Goal: Transaction & Acquisition: Purchase product/service

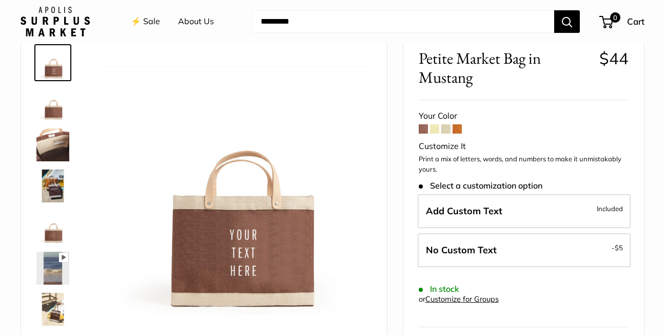
scroll to position [103, 0]
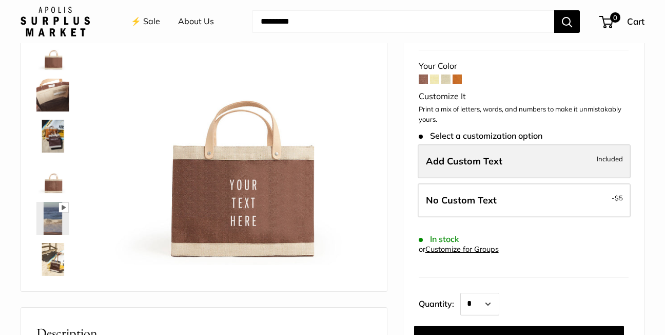
click at [434, 158] on span "Add Custom Text" at bounding box center [464, 161] width 76 height 12
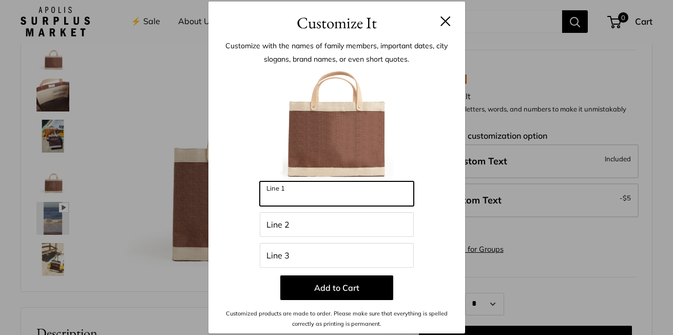
click at [279, 193] on input "Line 1" at bounding box center [337, 193] width 154 height 25
type input "*********"
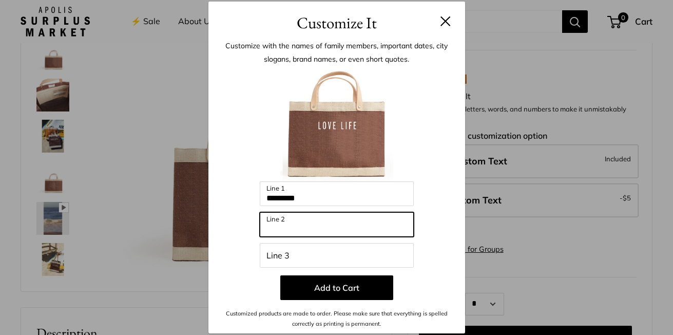
click at [274, 226] on input "Line 2" at bounding box center [337, 224] width 154 height 25
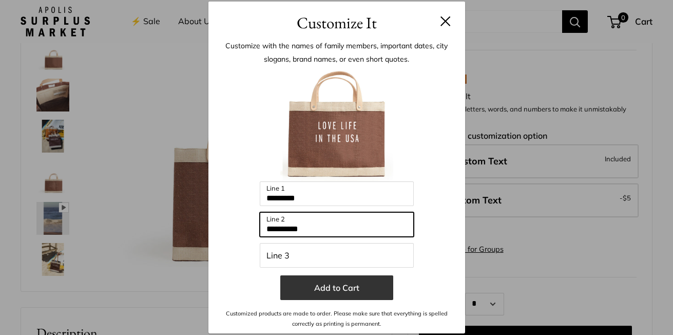
type input "**********"
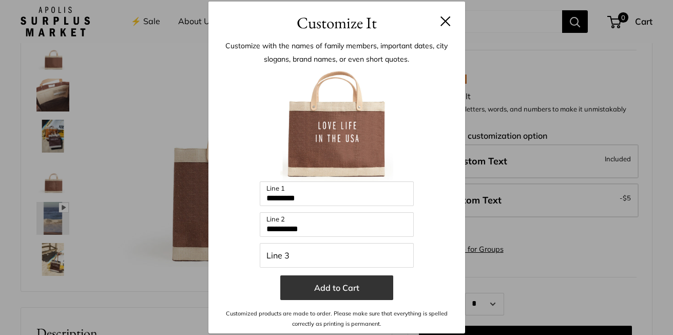
click at [336, 285] on button "Add to Cart" at bounding box center [336, 287] width 113 height 25
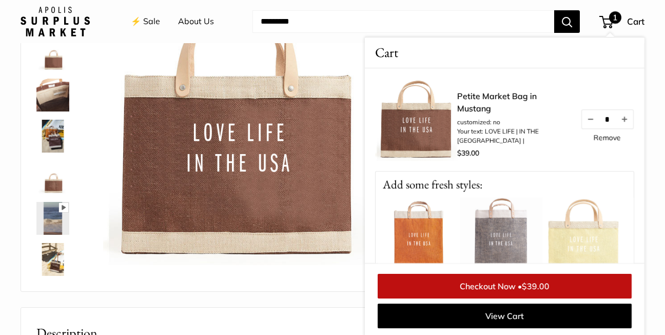
scroll to position [104, 0]
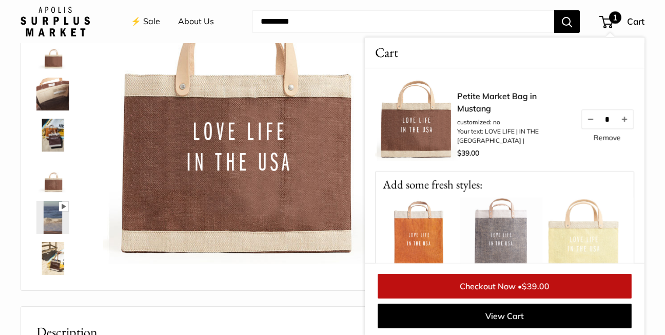
click at [54, 145] on img at bounding box center [52, 135] width 33 height 33
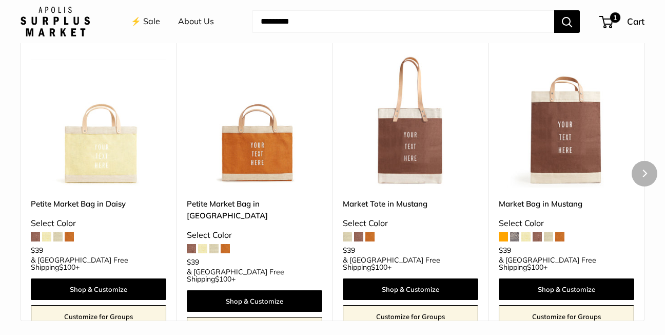
scroll to position [874, 0]
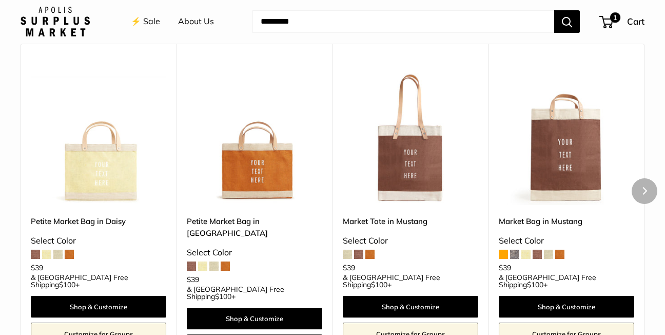
click at [537, 254] on span at bounding box center [537, 253] width 9 height 9
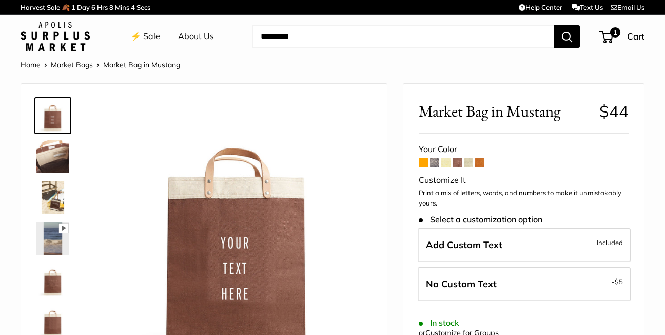
click at [470, 160] on span at bounding box center [468, 162] width 9 height 9
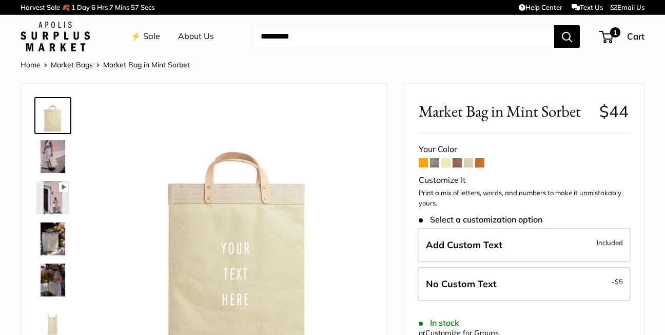
click at [447, 164] on span at bounding box center [445, 162] width 9 height 9
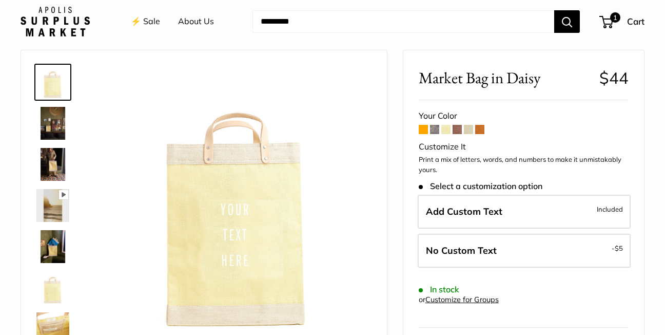
scroll to position [51, 0]
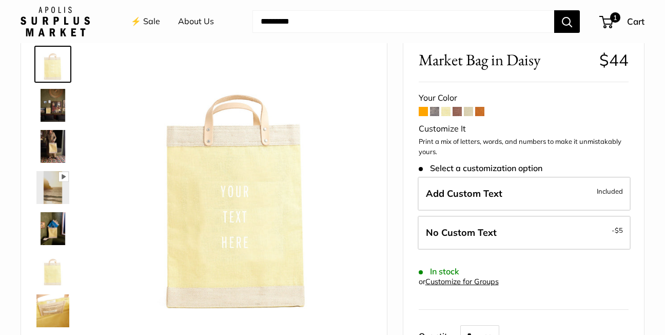
click at [458, 109] on span at bounding box center [457, 111] width 9 height 9
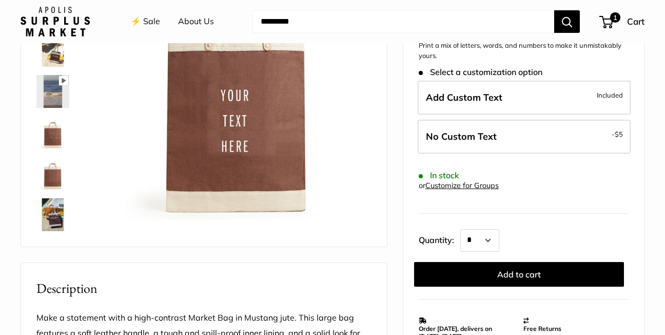
scroll to position [154, 0]
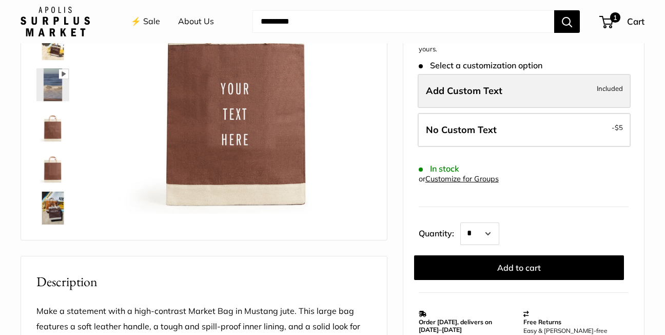
click at [434, 93] on span "Add Custom Text" at bounding box center [464, 91] width 76 height 12
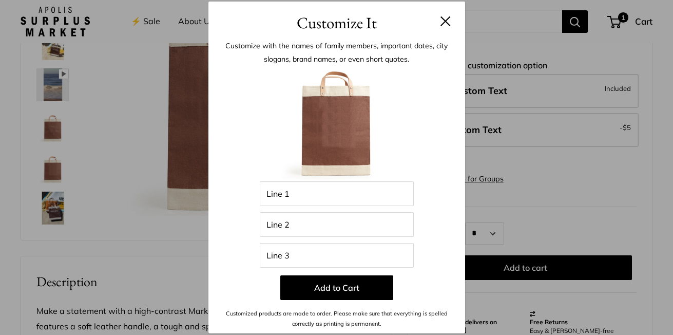
click at [322, 109] on img at bounding box center [336, 124] width 113 height 113
click at [325, 116] on img at bounding box center [336, 124] width 113 height 113
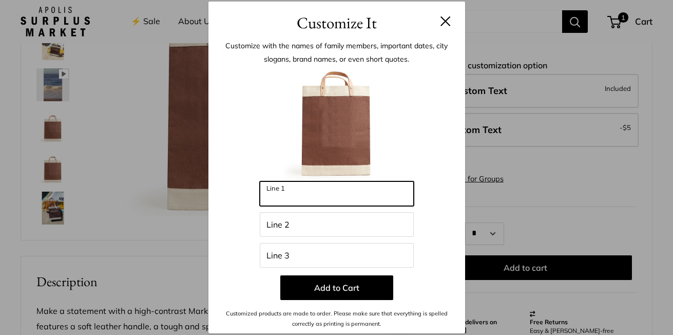
click at [279, 189] on input "Line 1" at bounding box center [337, 193] width 154 height 25
type input "**********"
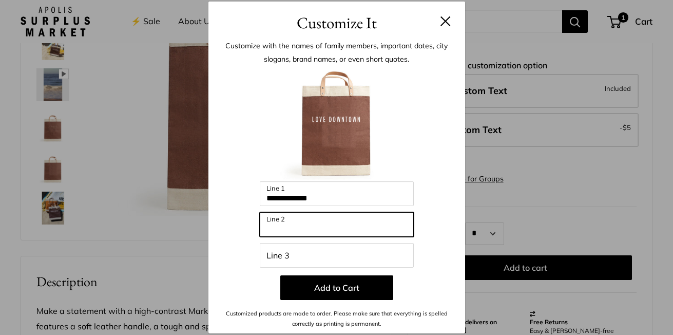
click at [266, 223] on input "Line 2" at bounding box center [337, 224] width 154 height 25
type input "*******"
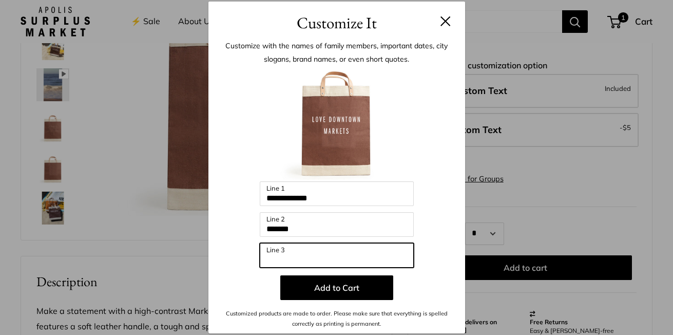
click at [267, 255] on input "Line 3" at bounding box center [337, 255] width 154 height 25
type input "*********"
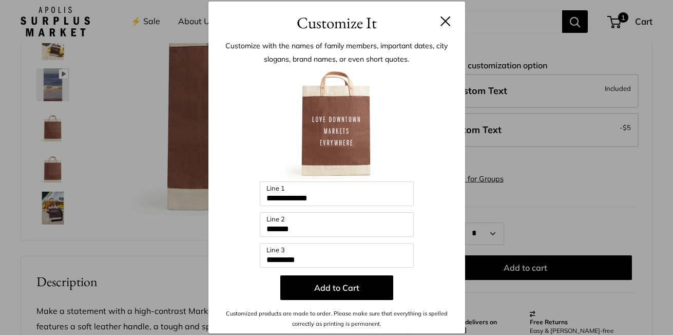
click at [522, 267] on div "**********" at bounding box center [336, 167] width 673 height 335
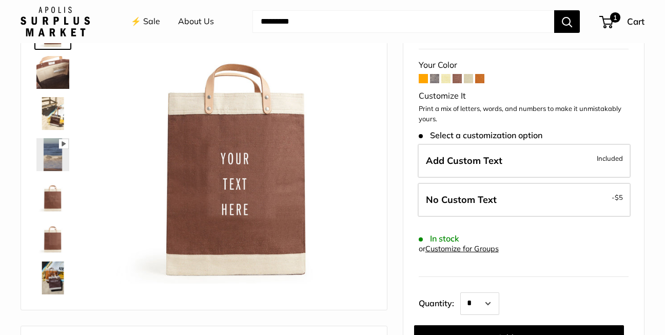
scroll to position [103, 0]
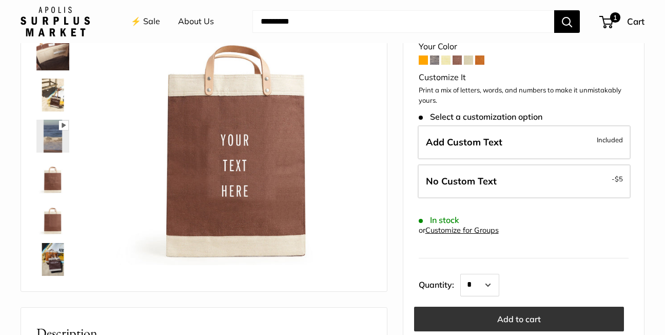
click at [520, 318] on button "Add to cart" at bounding box center [519, 318] width 210 height 25
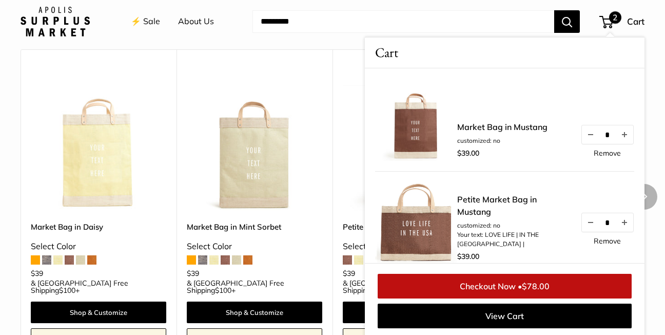
scroll to position [1284, 0]
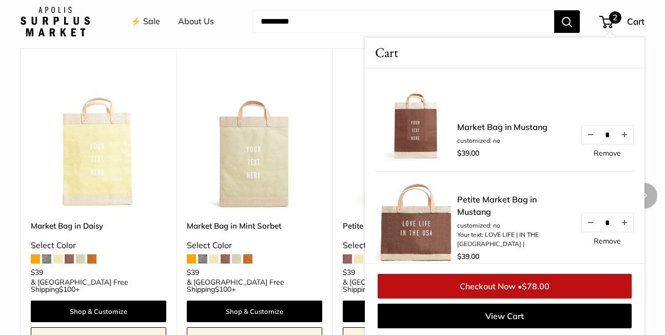
click at [0, 0] on img at bounding box center [0, 0] width 0 height 0
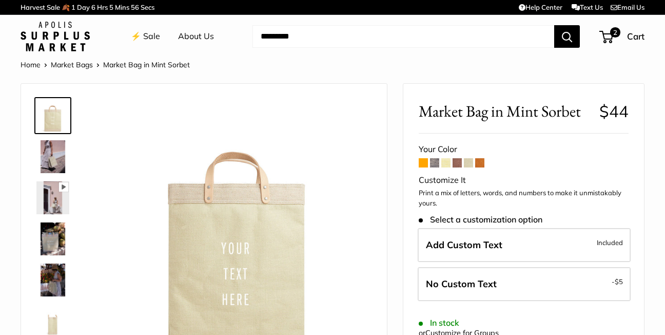
click at [43, 157] on img at bounding box center [52, 156] width 33 height 33
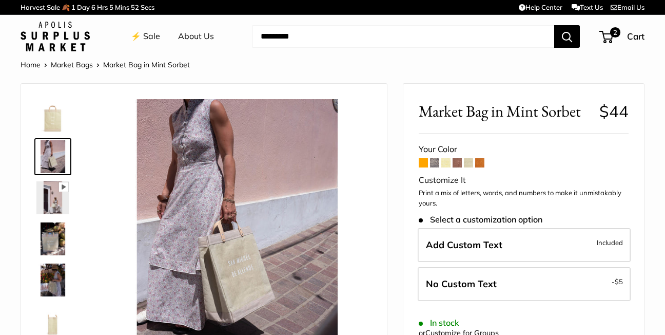
click at [48, 199] on img at bounding box center [52, 197] width 33 height 33
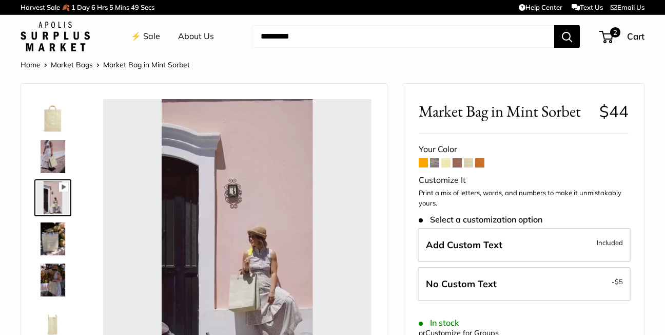
click at [48, 238] on img at bounding box center [52, 238] width 33 height 33
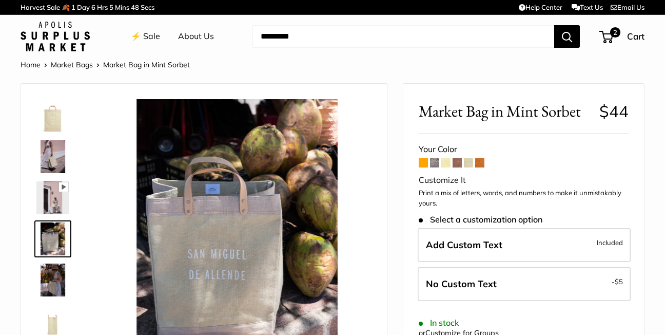
type input "*****"
click at [50, 275] on img at bounding box center [52, 279] width 33 height 33
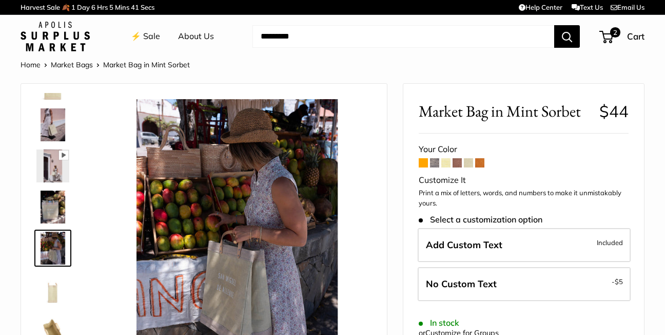
scroll to position [83, 0]
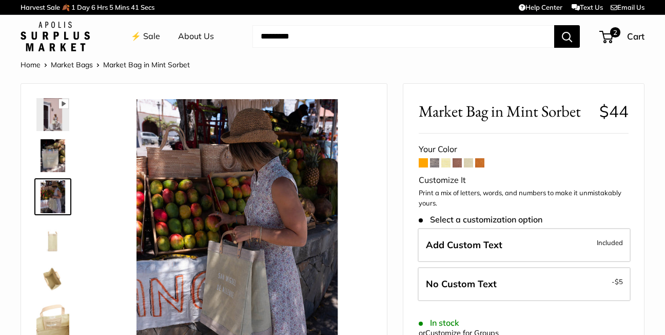
click at [52, 272] on img at bounding box center [52, 278] width 33 height 33
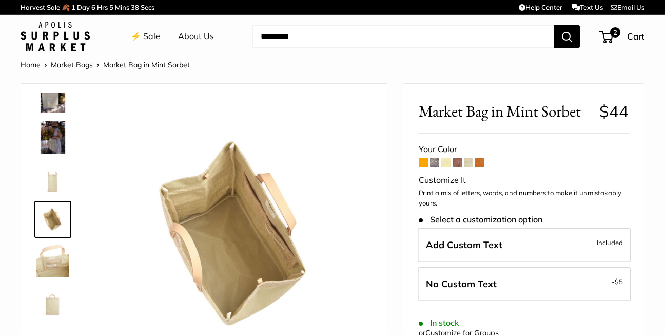
scroll to position [165, 0]
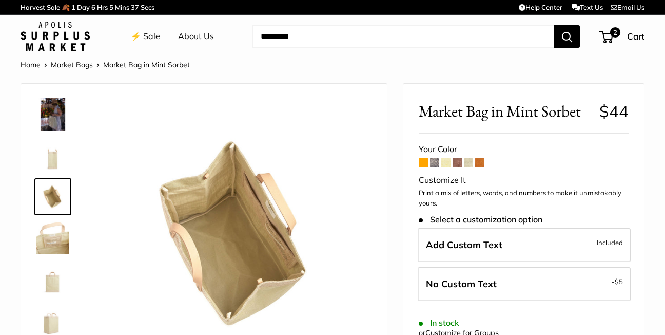
click at [55, 285] on img at bounding box center [52, 278] width 33 height 33
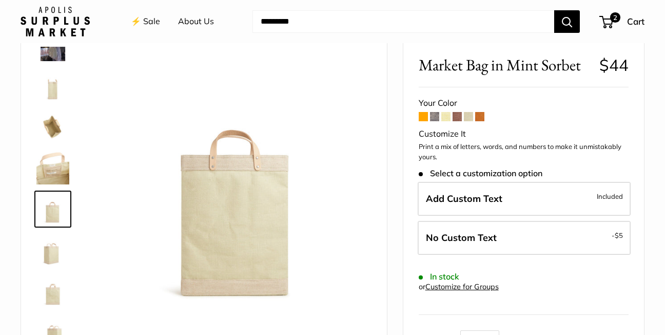
scroll to position [103, 0]
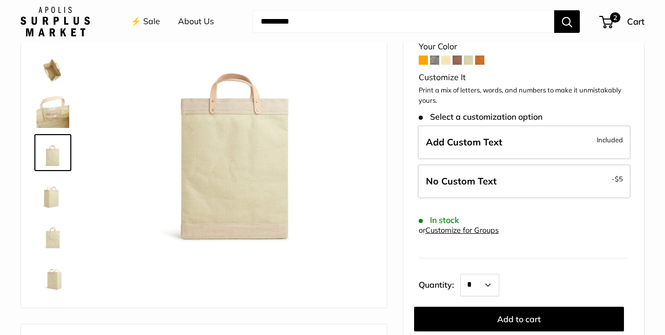
click at [55, 274] on img at bounding box center [52, 275] width 33 height 33
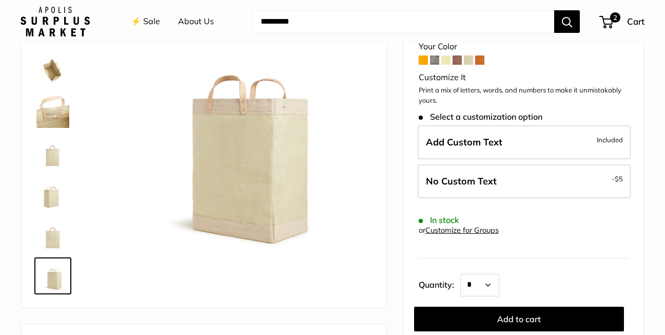
click at [53, 238] on img at bounding box center [52, 234] width 33 height 33
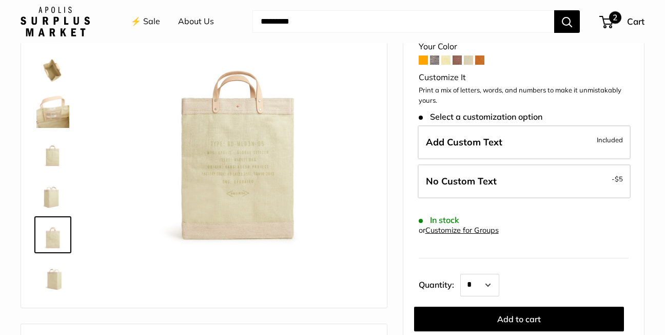
click at [610, 22] on span "2" at bounding box center [607, 22] width 14 height 12
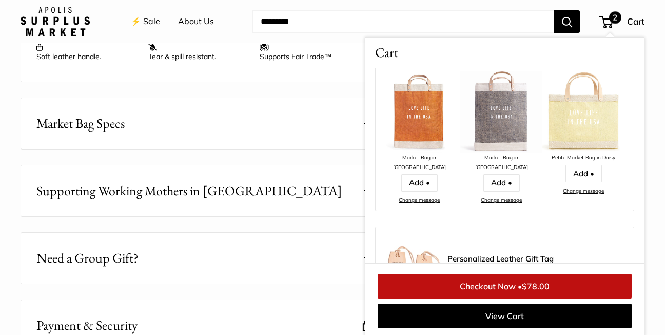
scroll to position [514, 0]
click at [70, 124] on span "Market Bag Specs" at bounding box center [80, 122] width 88 height 20
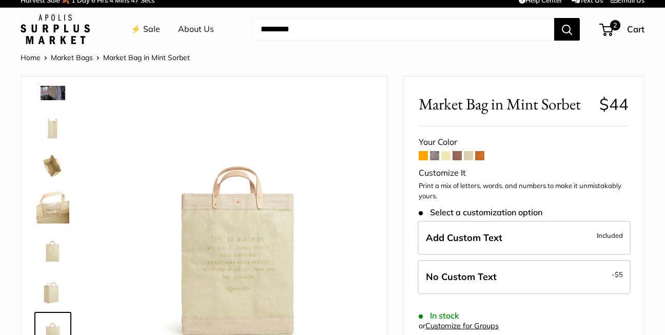
scroll to position [0, 0]
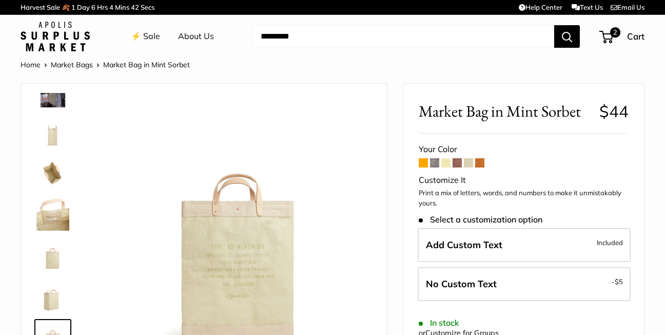
click at [302, 127] on img at bounding box center [237, 233] width 268 height 268
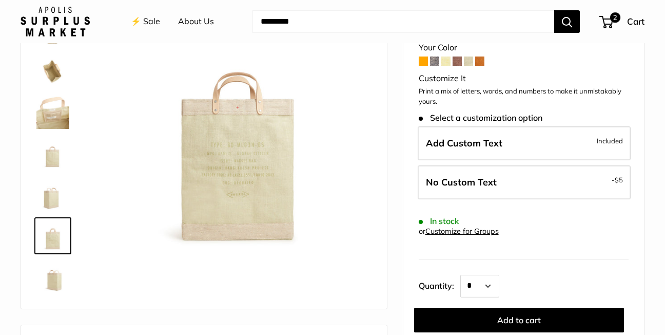
scroll to position [50, 0]
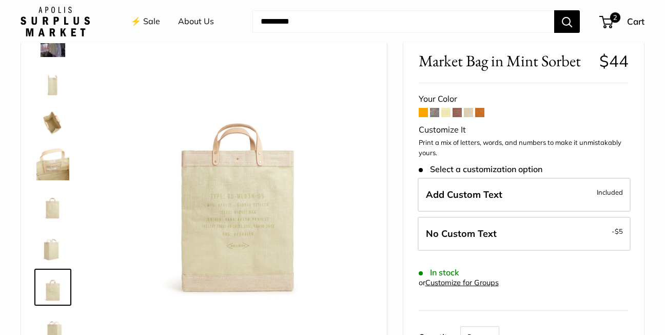
click at [154, 21] on link "⚡️ Sale" at bounding box center [145, 21] width 29 height 15
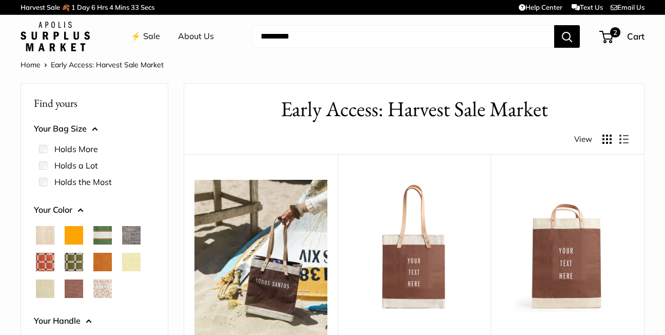
click at [102, 234] on span "Court Green" at bounding box center [102, 235] width 18 height 18
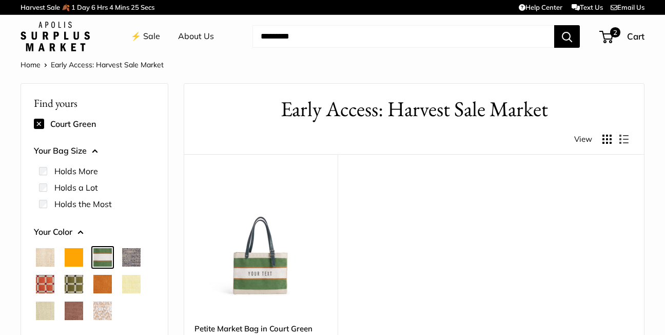
click at [102, 310] on span "White Porcelain" at bounding box center [102, 310] width 18 height 18
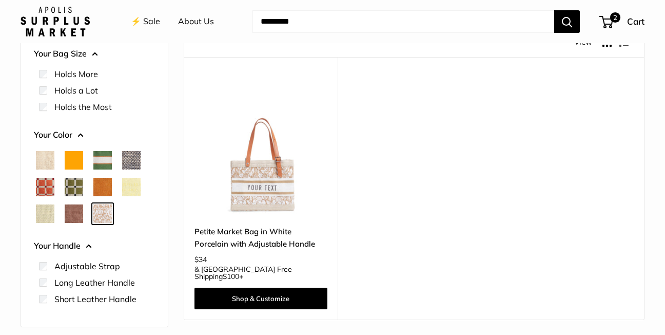
scroll to position [103, 0]
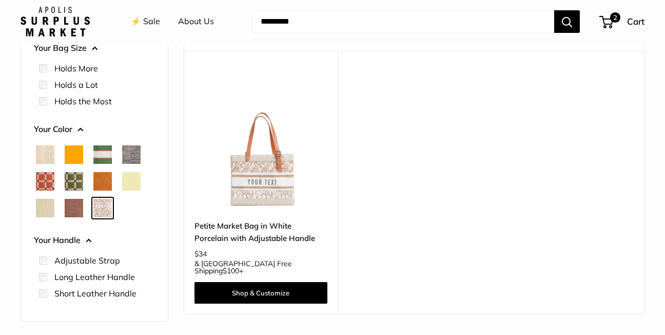
click at [0, 0] on img at bounding box center [0, 0] width 0 height 0
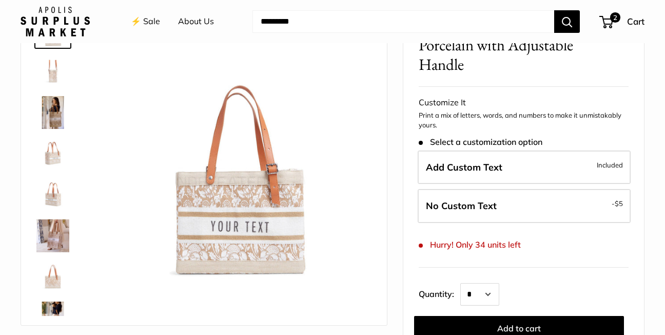
scroll to position [103, 0]
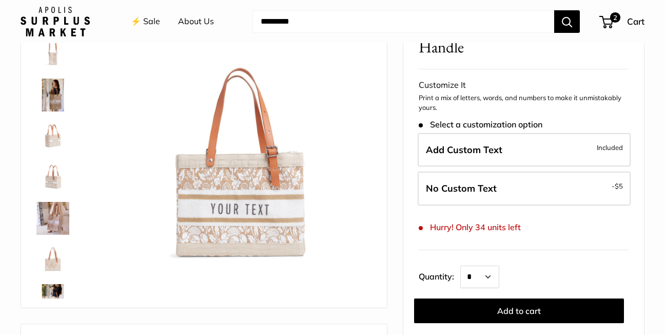
click at [235, 206] on img at bounding box center [237, 130] width 268 height 268
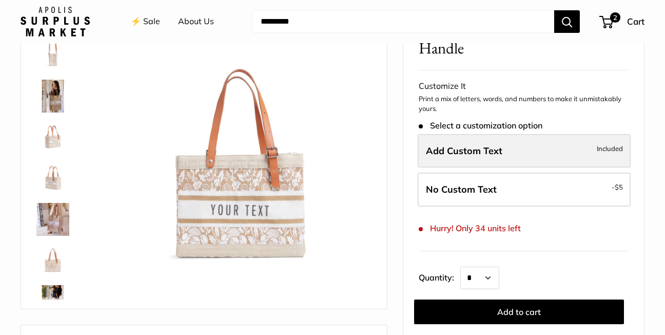
click at [478, 154] on span "Add Custom Text" at bounding box center [464, 151] width 76 height 12
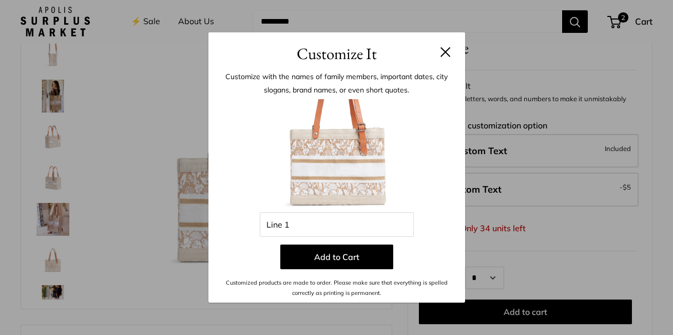
click at [317, 167] on img at bounding box center [336, 155] width 113 height 113
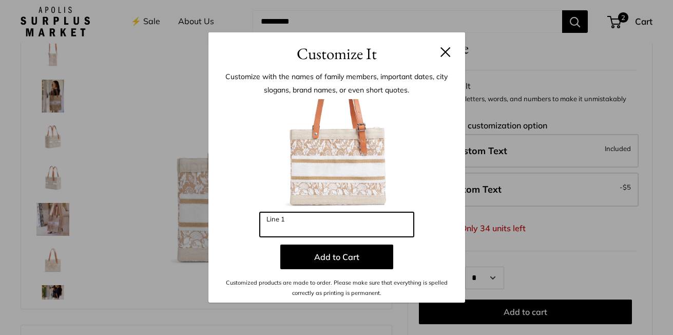
click at [269, 222] on input "Line 1" at bounding box center [337, 224] width 154 height 25
type input "**********"
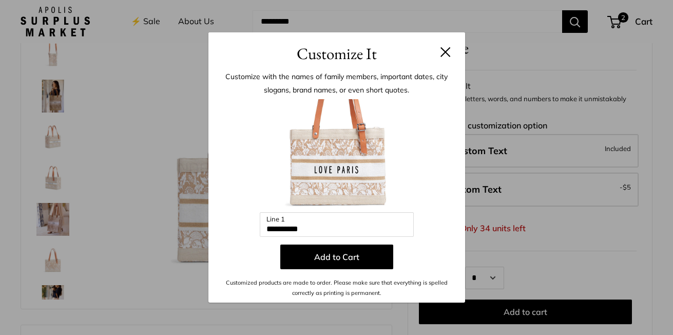
click at [515, 313] on div "**********" at bounding box center [336, 167] width 673 height 335
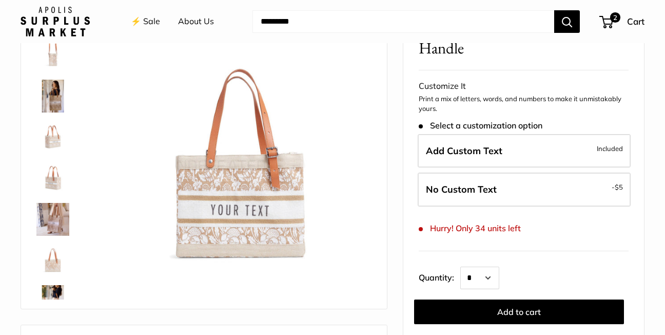
click at [55, 181] on img at bounding box center [52, 178] width 33 height 33
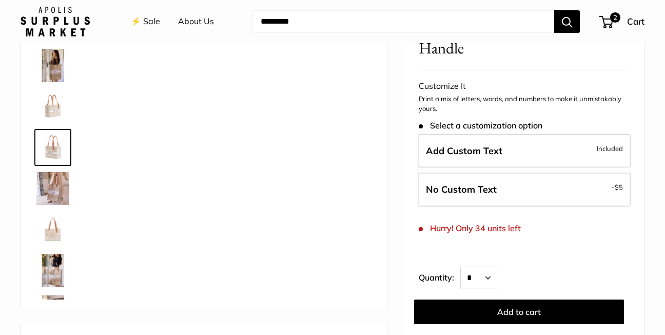
scroll to position [32, 0]
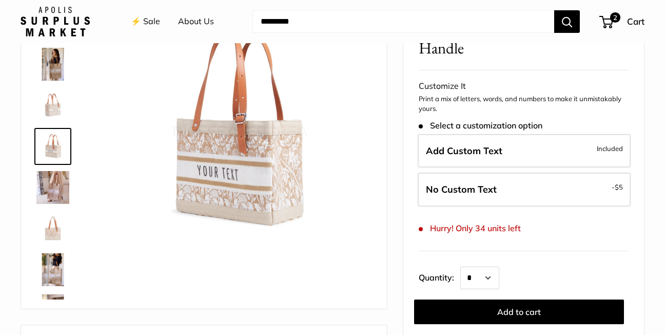
click at [57, 232] on img at bounding box center [52, 228] width 33 height 33
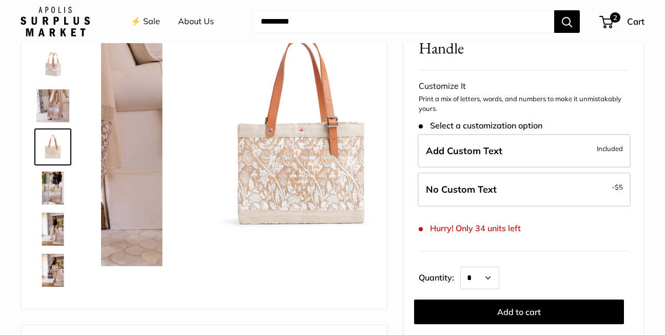
scroll to position [114, 0]
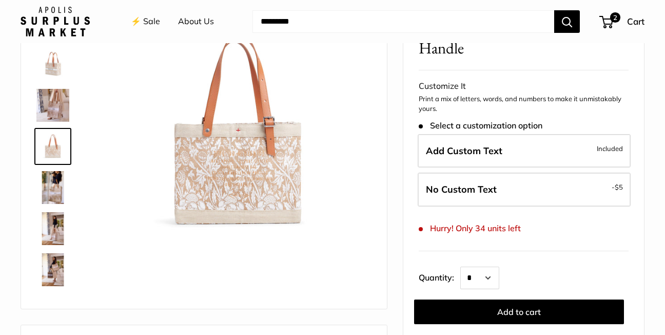
click at [55, 273] on img at bounding box center [52, 269] width 33 height 33
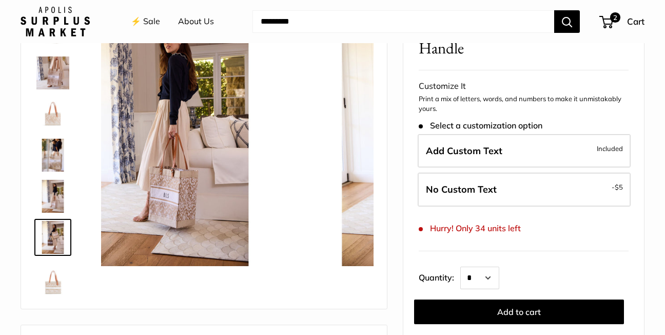
scroll to position [148, 0]
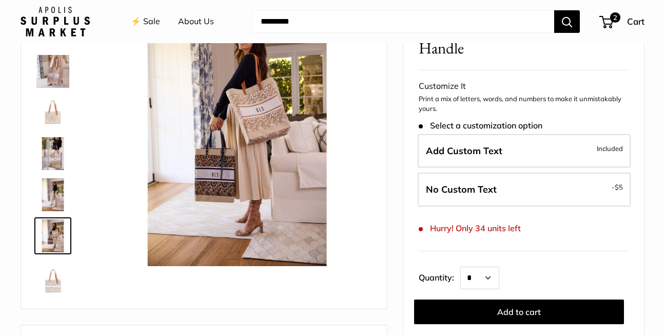
click at [54, 285] on img at bounding box center [52, 276] width 33 height 33
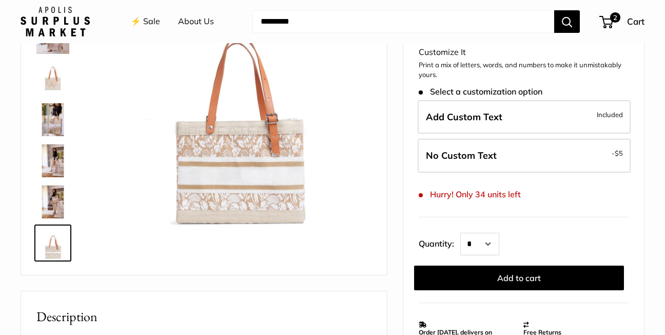
scroll to position [154, 0]
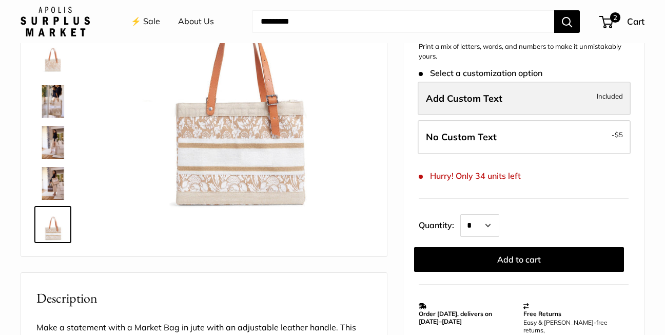
click at [448, 101] on span "Add Custom Text" at bounding box center [464, 98] width 76 height 12
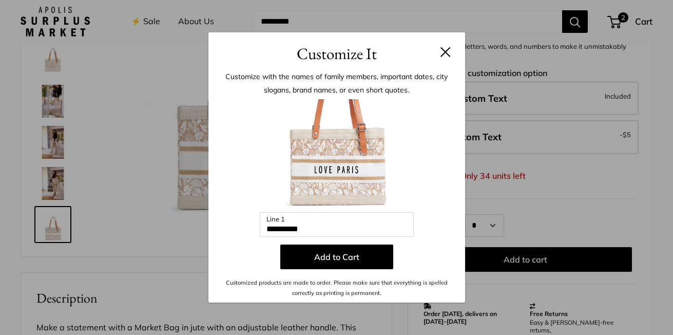
click at [520, 258] on div "**********" at bounding box center [336, 167] width 673 height 335
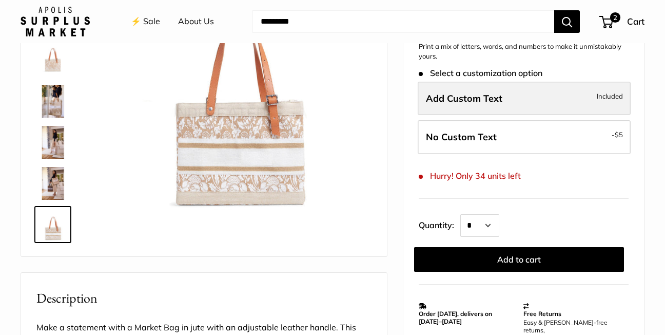
click at [460, 101] on span "Add Custom Text" at bounding box center [464, 98] width 76 height 12
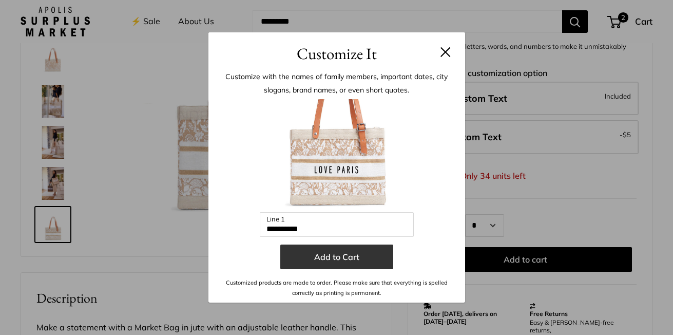
click at [336, 255] on button "Add to Cart" at bounding box center [336, 256] width 113 height 25
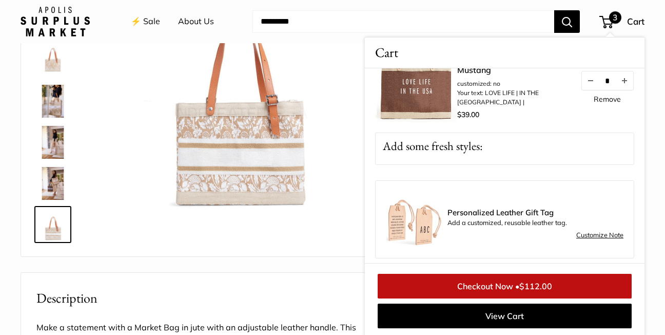
scroll to position [247, 0]
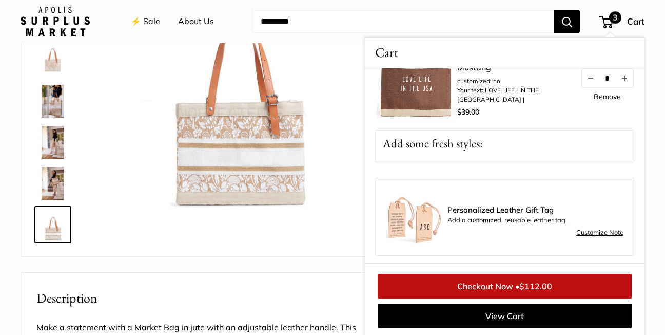
click at [495, 284] on link "Checkout Now • $112.00" at bounding box center [505, 286] width 254 height 25
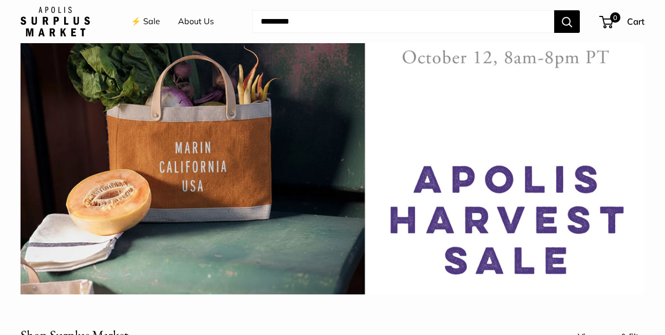
scroll to position [103, 0]
